Goal: Find specific page/section: Find specific page/section

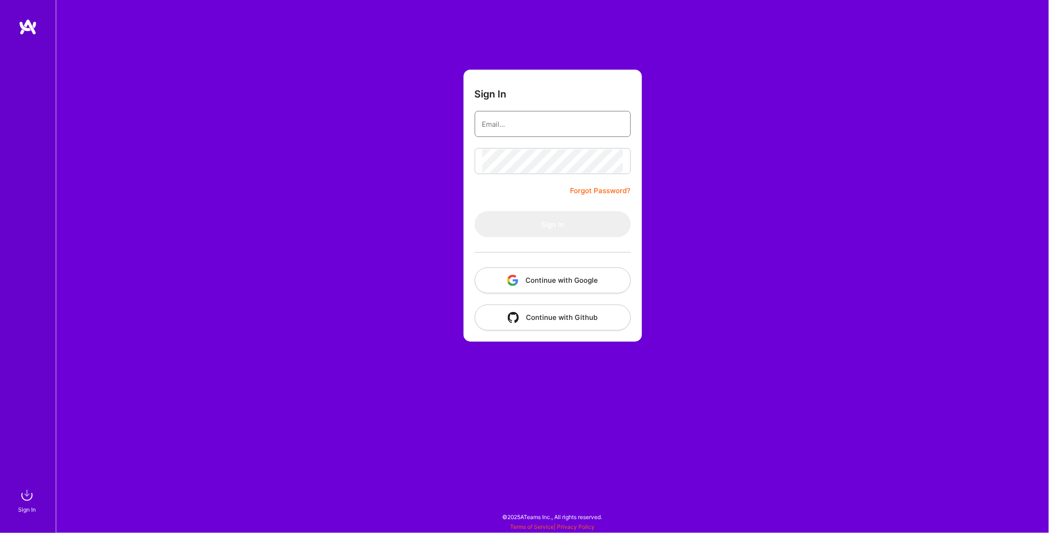
type input "[EMAIL_ADDRESS][DOMAIN_NAME]"
click at [552, 224] on button "Sign In" at bounding box center [553, 224] width 156 height 26
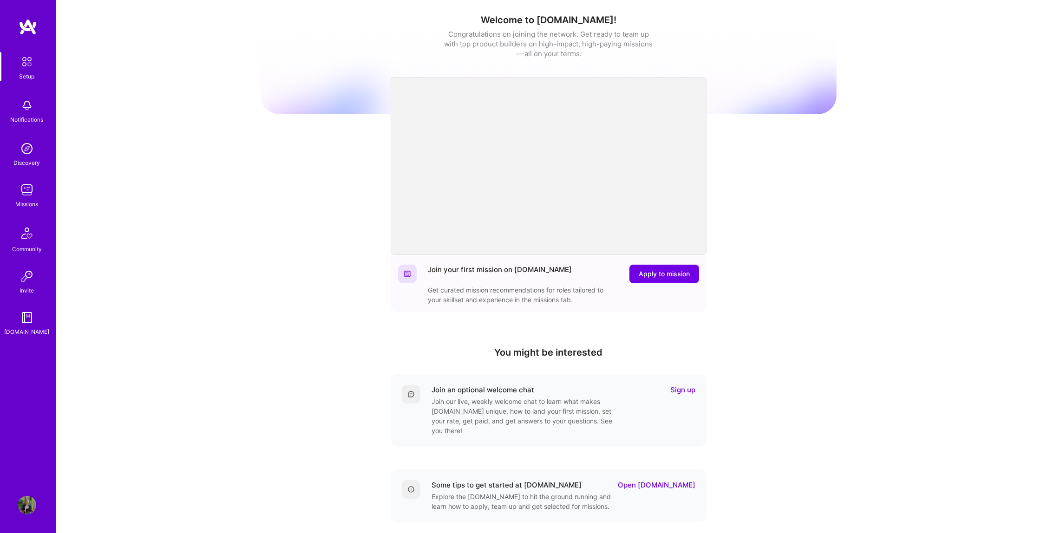
click at [27, 148] on img at bounding box center [27, 148] width 19 height 19
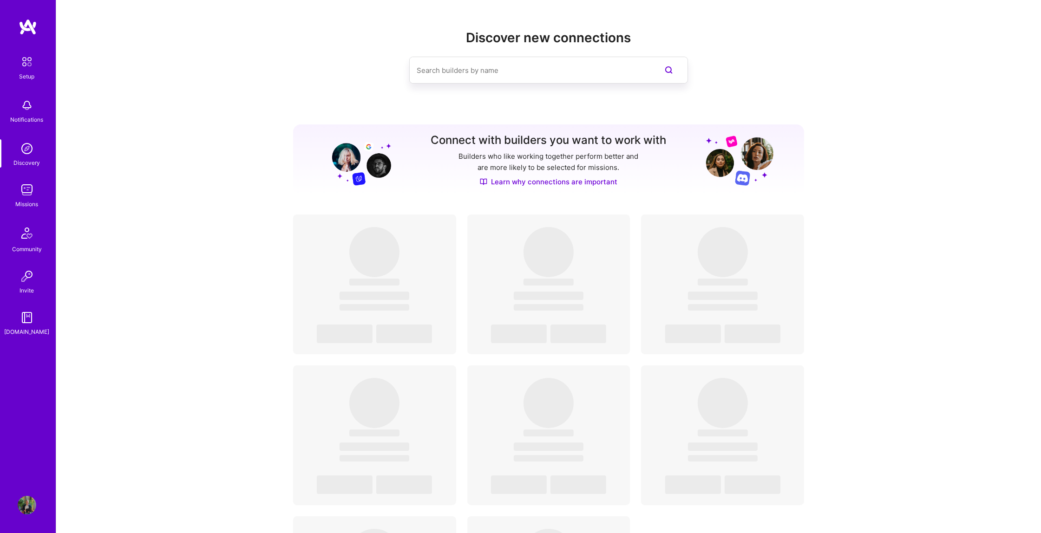
click at [20, 202] on div "Missions" at bounding box center [27, 204] width 23 height 10
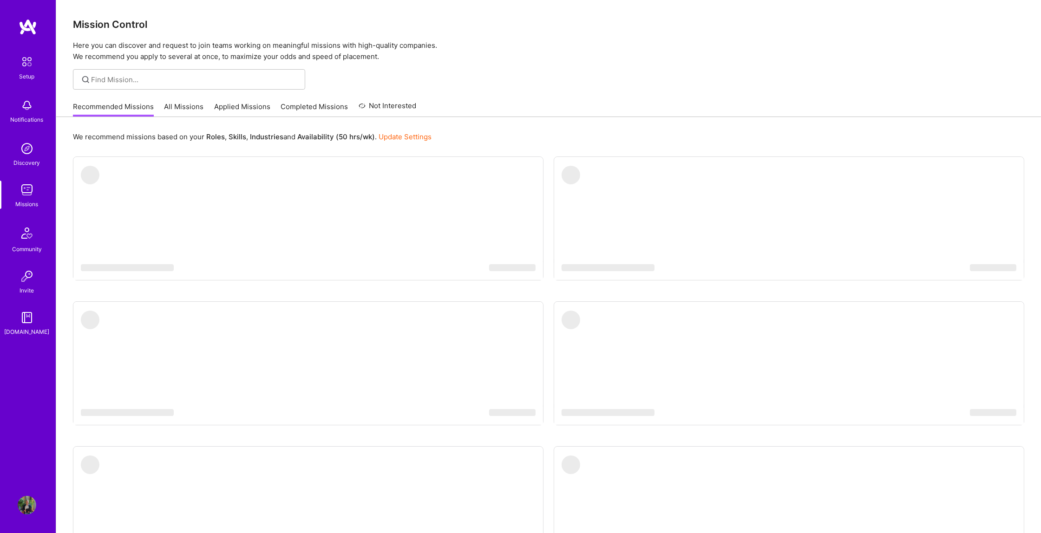
click at [254, 105] on link "Applied Missions" at bounding box center [242, 109] width 56 height 15
